Goal: Navigation & Orientation: Find specific page/section

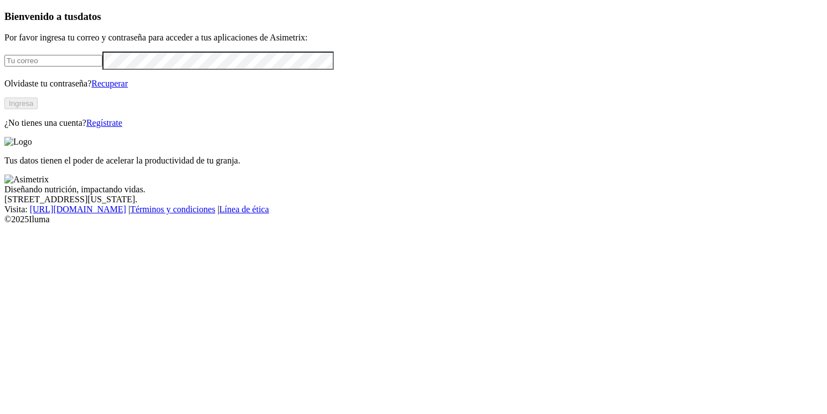
type input "[EMAIL_ADDRESS][DOMAIN_NAME]"
click at [38, 109] on button "Ingresa" at bounding box center [20, 103] width 33 height 12
